Goal: Navigation & Orientation: Understand site structure

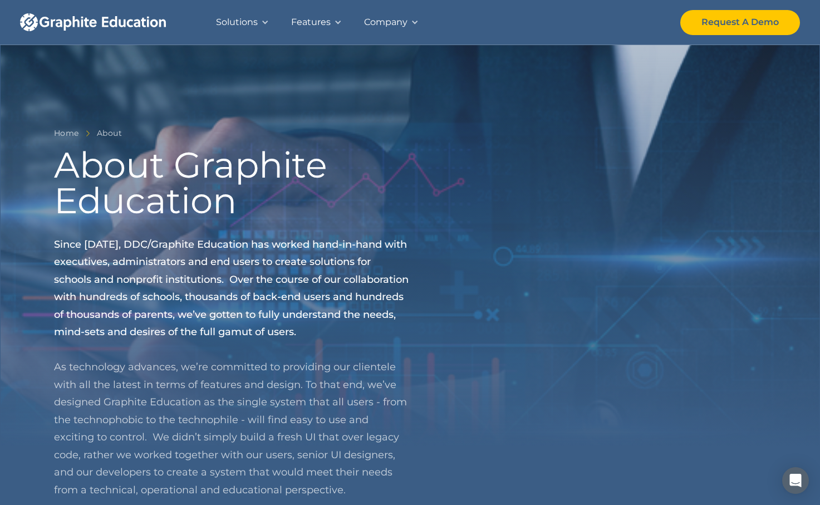
scroll to position [1082, 0]
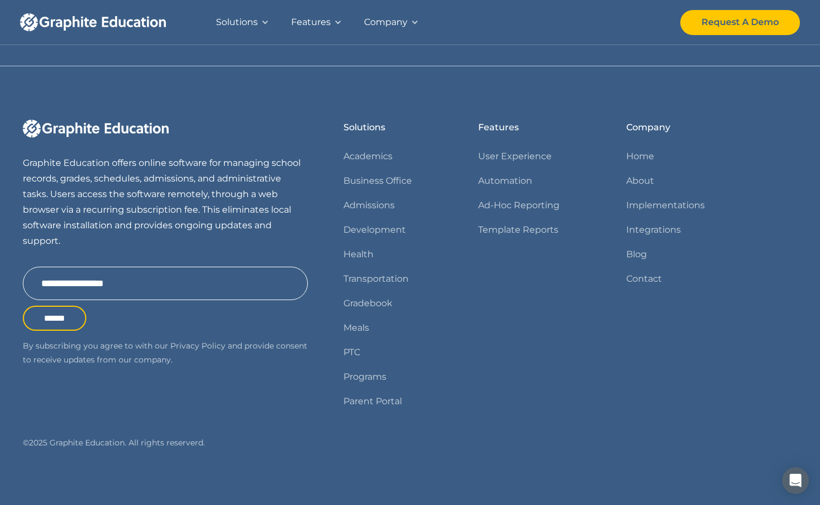
click at [405, 24] on div "Company" at bounding box center [385, 22] width 43 height 16
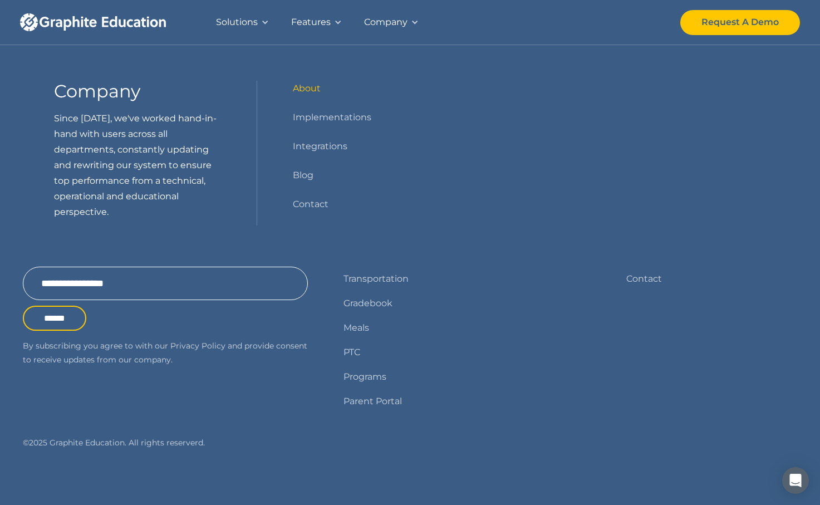
click at [312, 88] on link "About" at bounding box center [307, 89] width 28 height 16
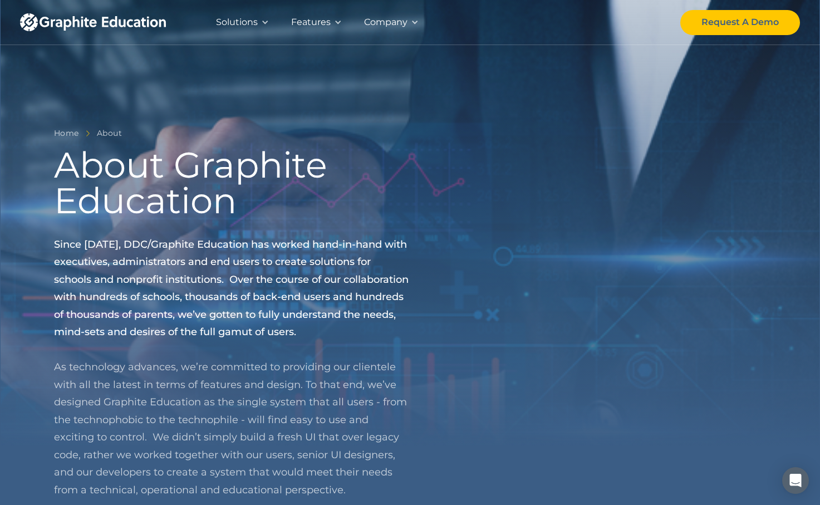
click at [542, 71] on div "Home About About Graphite Education Since 1995, DDC/Graphite Education has work…" at bounding box center [410, 294] width 713 height 588
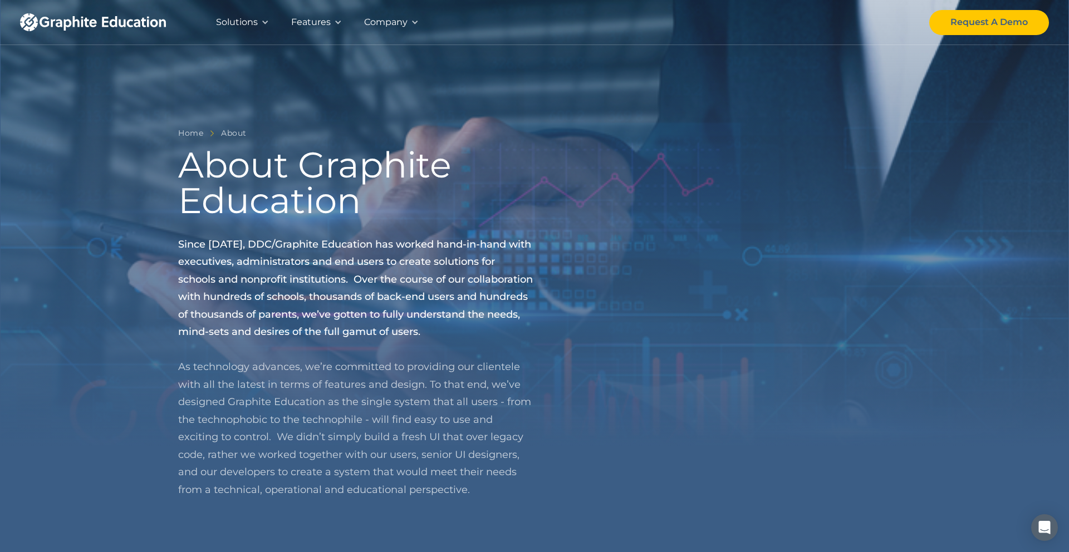
click at [371, 27] on div "Company" at bounding box center [385, 22] width 43 height 16
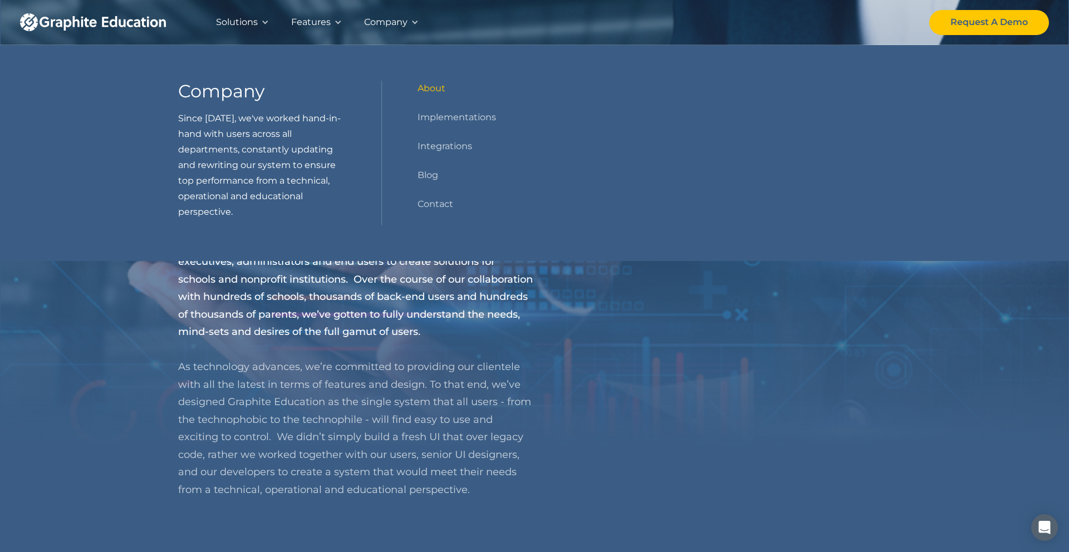
click at [419, 85] on link "About" at bounding box center [432, 89] width 28 height 16
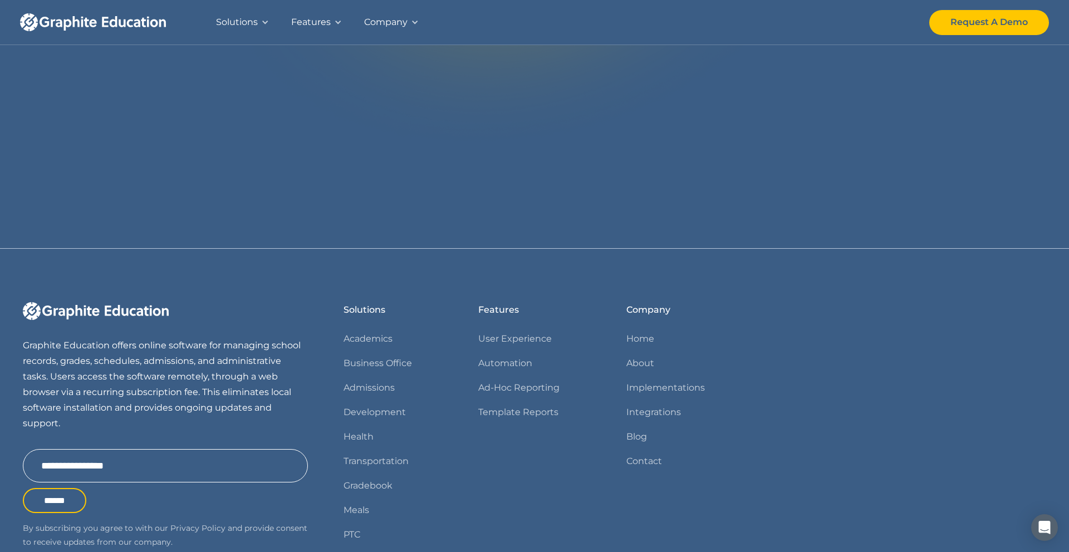
scroll to position [1035, 0]
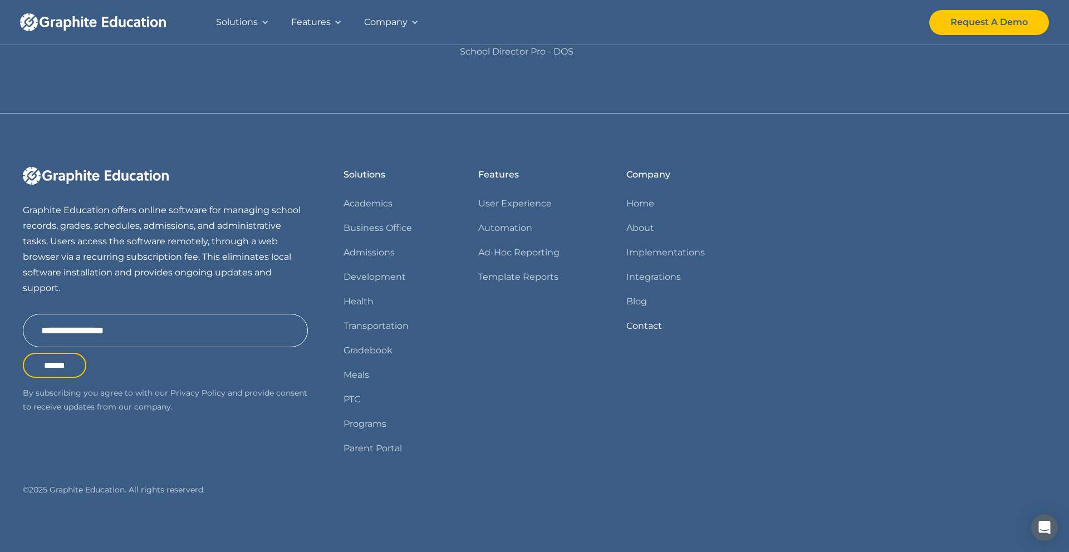
click at [634, 325] on link "Contact" at bounding box center [644, 327] width 36 height 16
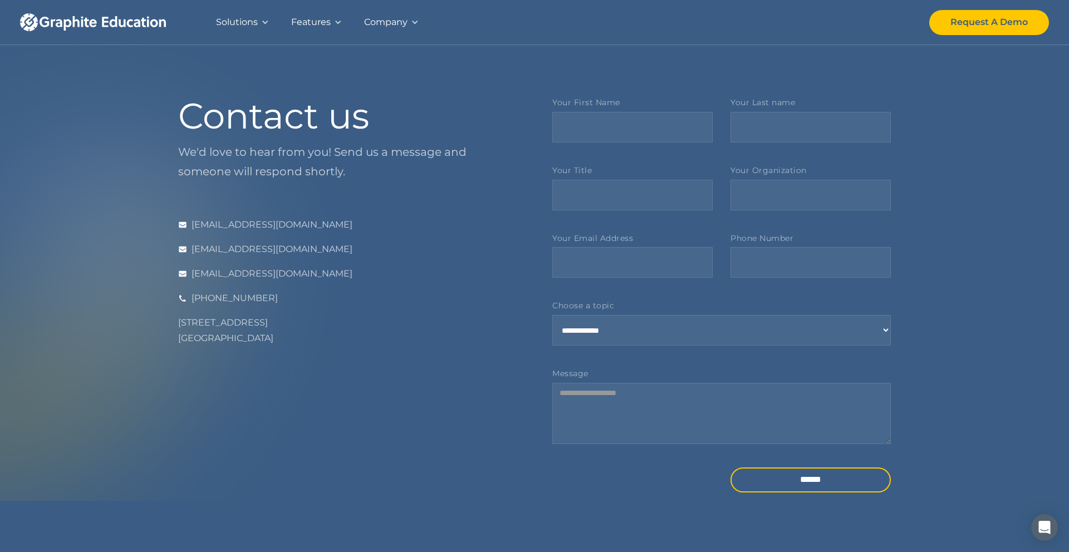
click at [296, 30] on div "Features" at bounding box center [311, 22] width 40 height 16
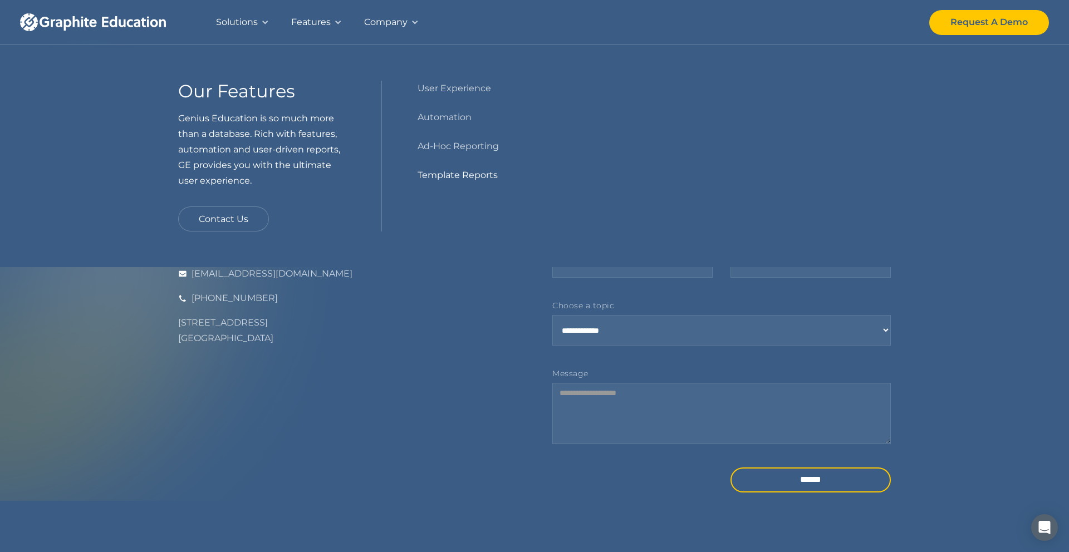
click at [425, 179] on link "Template Reports" at bounding box center [458, 176] width 80 height 16
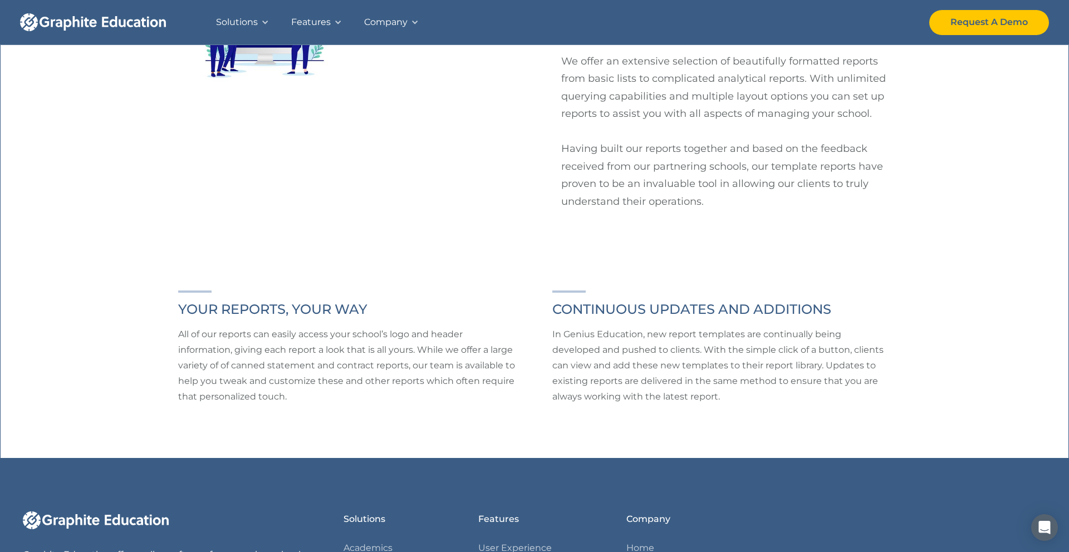
scroll to position [488, 0]
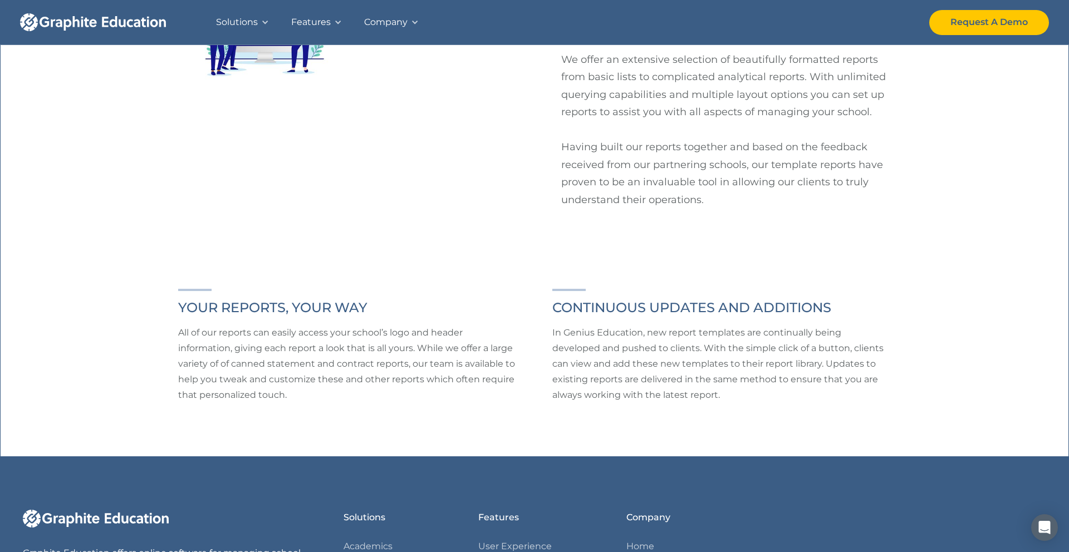
click at [373, 19] on div "Company" at bounding box center [385, 22] width 43 height 16
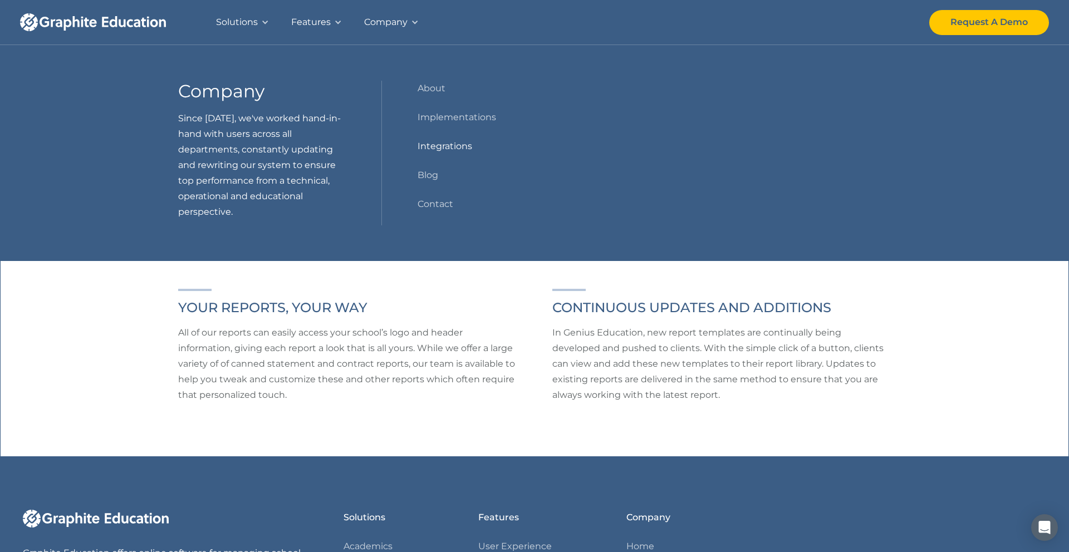
click at [421, 139] on link "Integrations" at bounding box center [445, 147] width 55 height 16
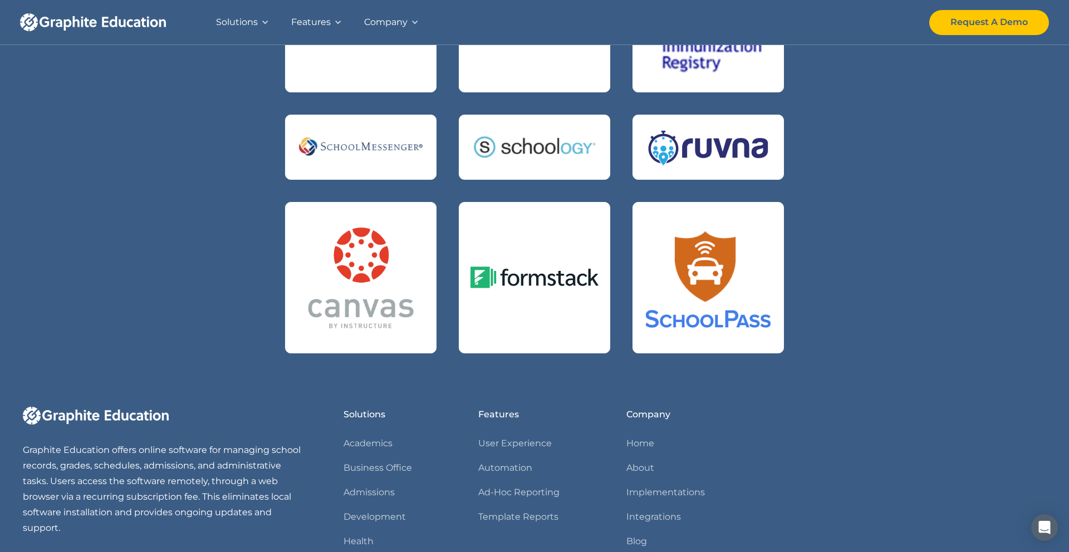
scroll to position [626, 0]
